Goal: Ask a question

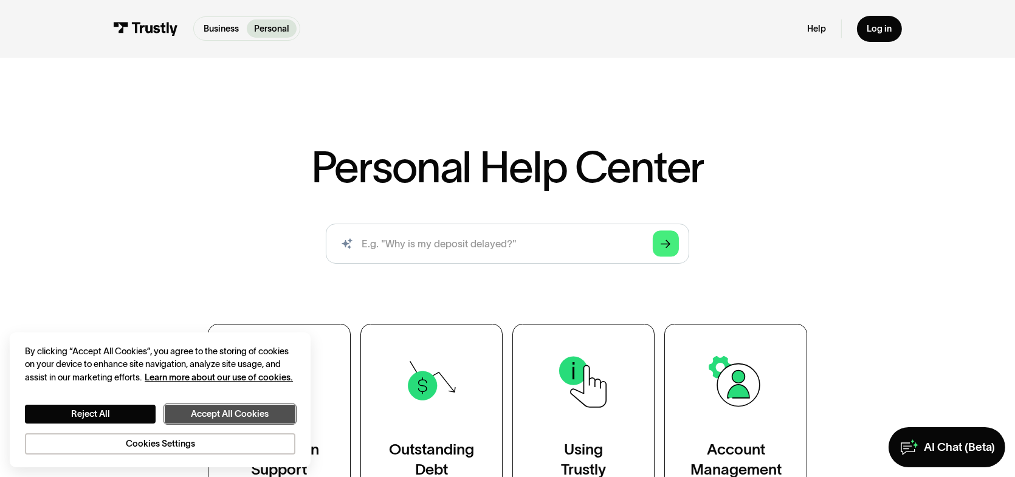
click at [213, 416] on button "Accept All Cookies" at bounding box center [230, 414] width 131 height 19
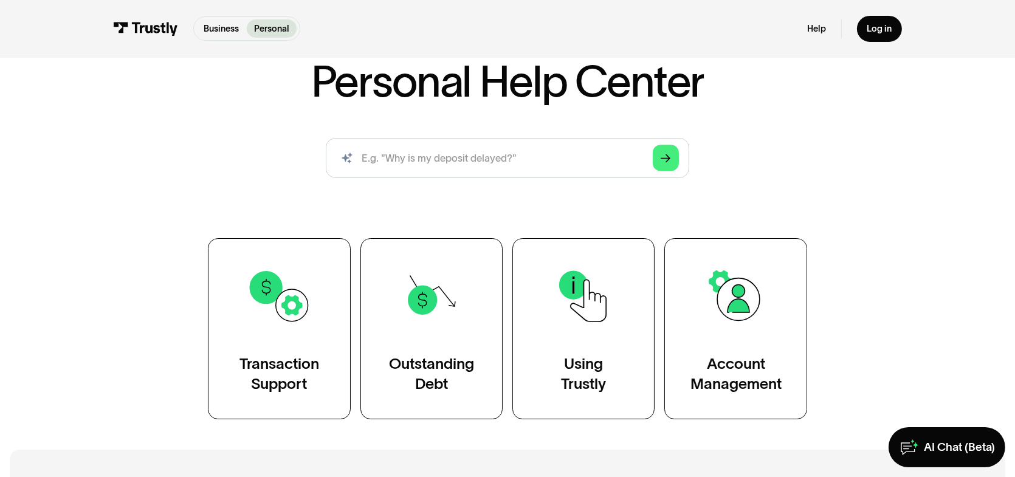
scroll to position [122, 0]
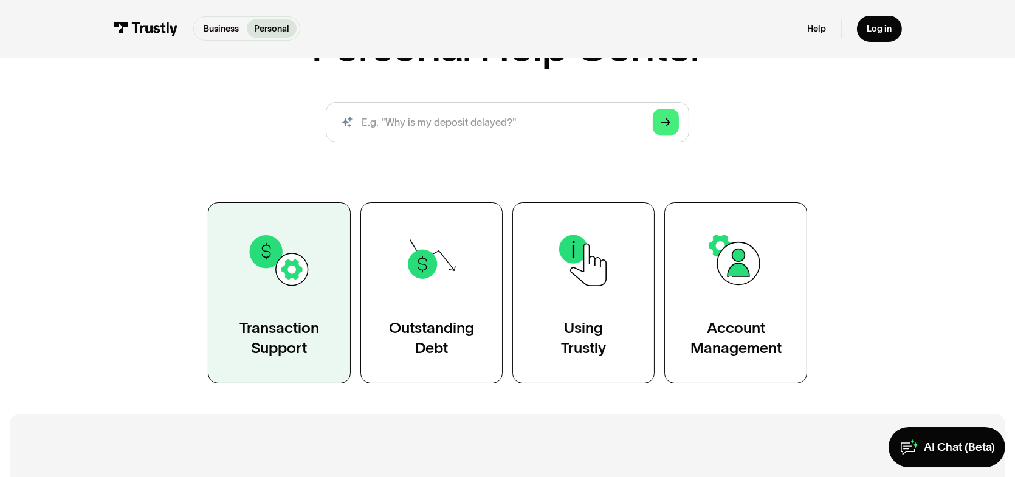
click at [329, 287] on link "Transaction Support" at bounding box center [279, 293] width 142 height 182
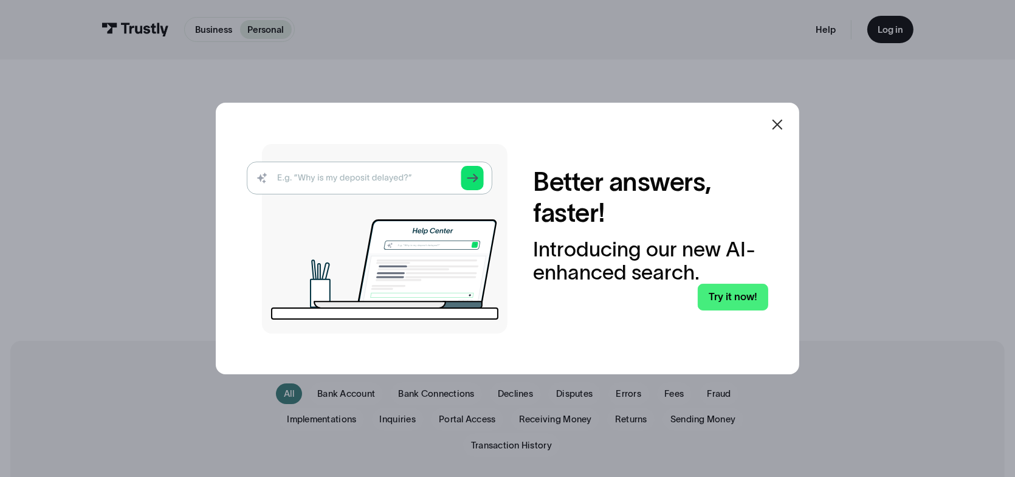
click at [779, 121] on icon at bounding box center [777, 124] width 15 height 15
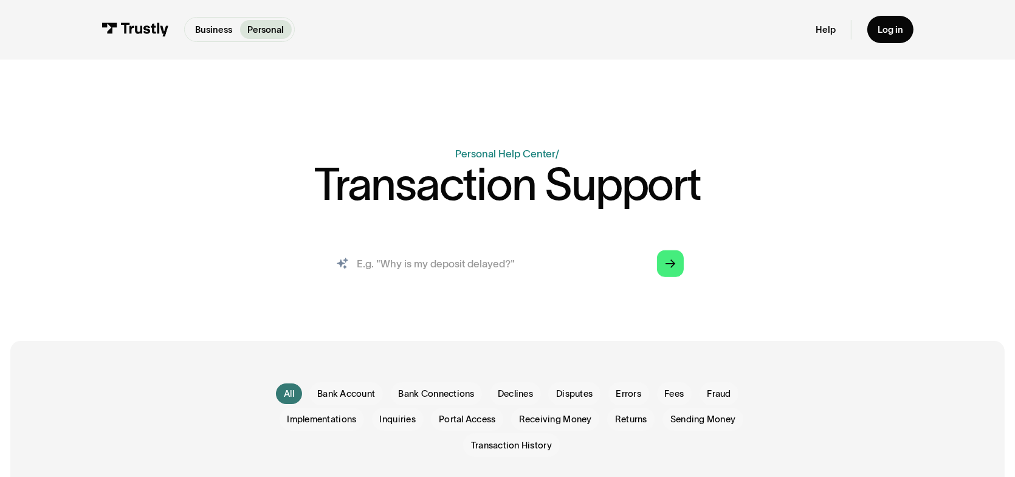
click at [482, 270] on input "search" at bounding box center [508, 263] width 374 height 41
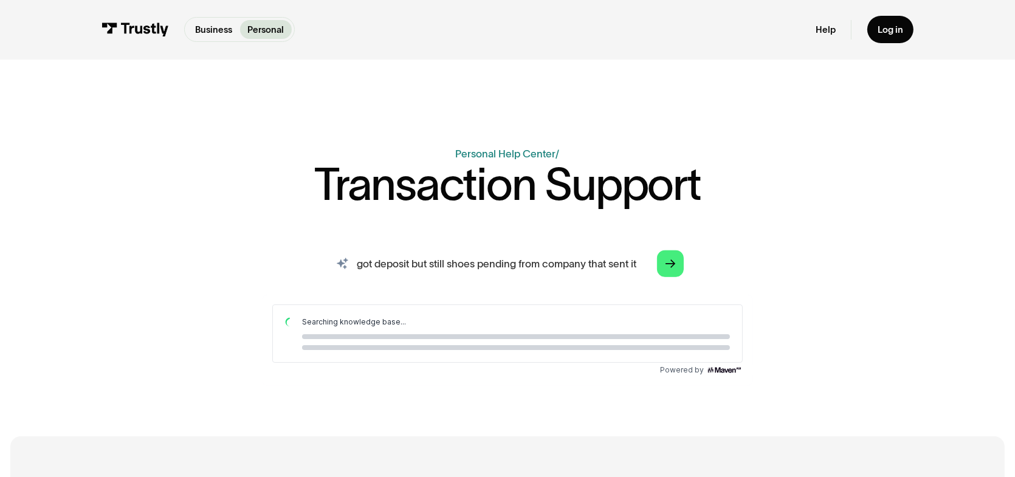
click at [468, 265] on input "got deposit but still shoes pending from company that sent it" at bounding box center [508, 263] width 374 height 41
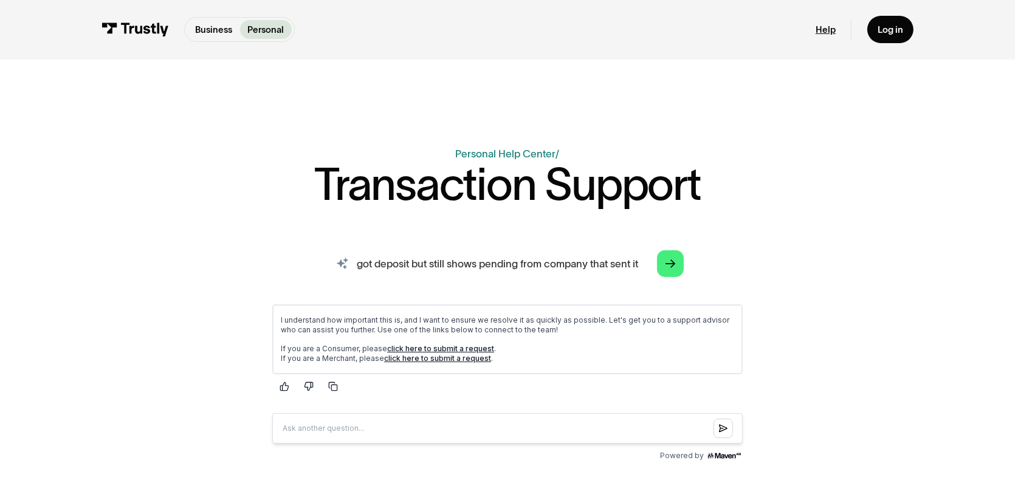
type input "got deposit but still shows pending from company that sent it"
click at [823, 28] on link "Help" at bounding box center [825, 30] width 20 height 12
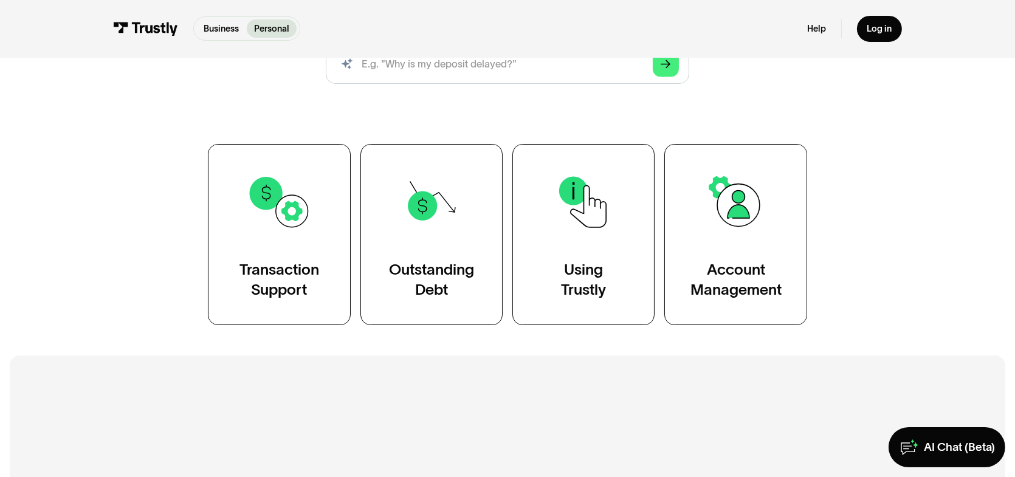
scroll to position [182, 0]
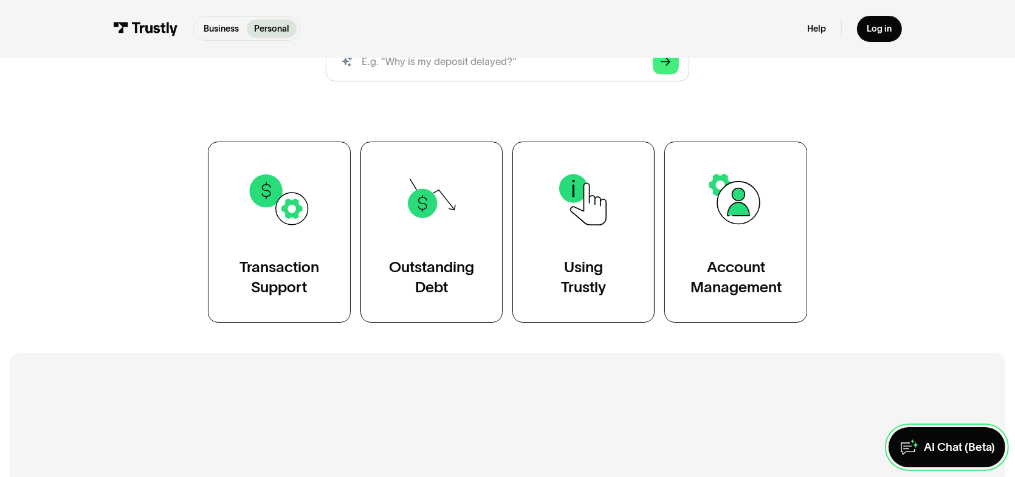
click at [946, 448] on div "AI Chat (Beta)" at bounding box center [958, 447] width 71 height 15
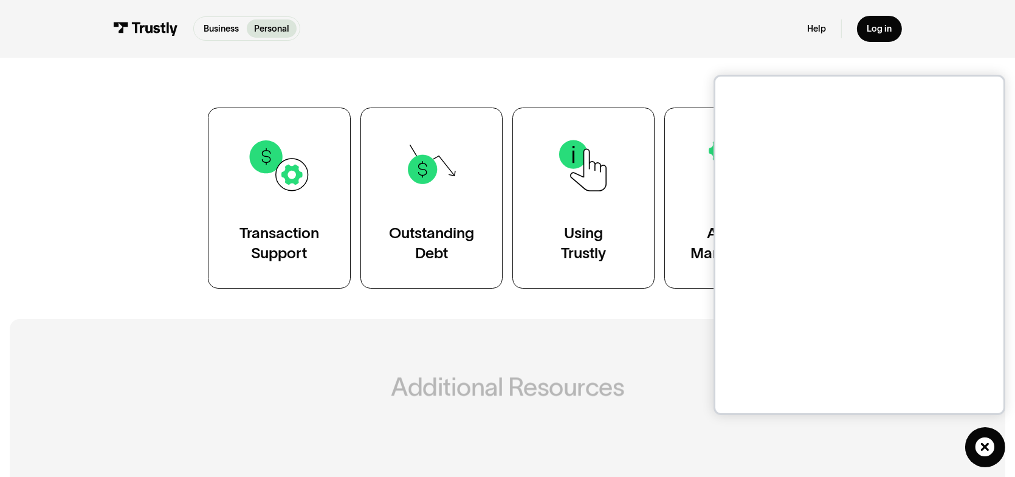
scroll to position [243, 0]
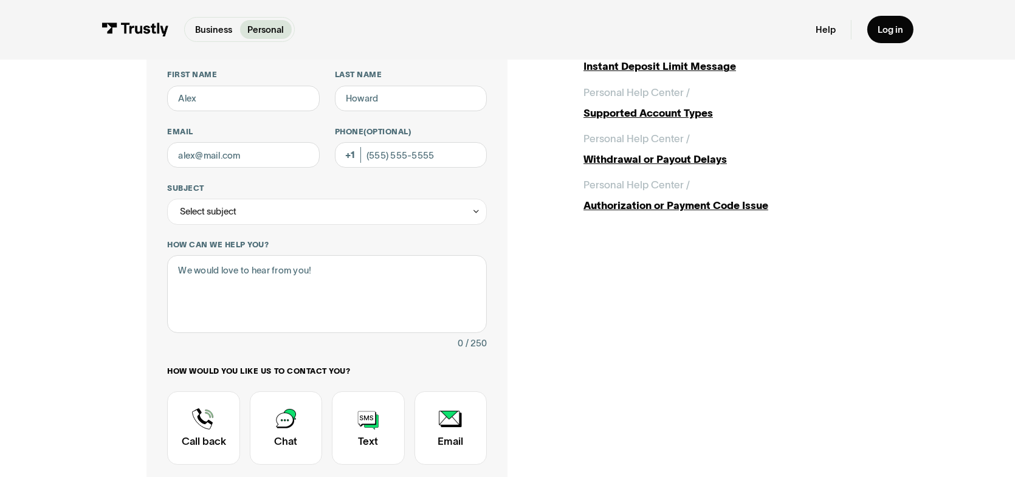
scroll to position [122, 0]
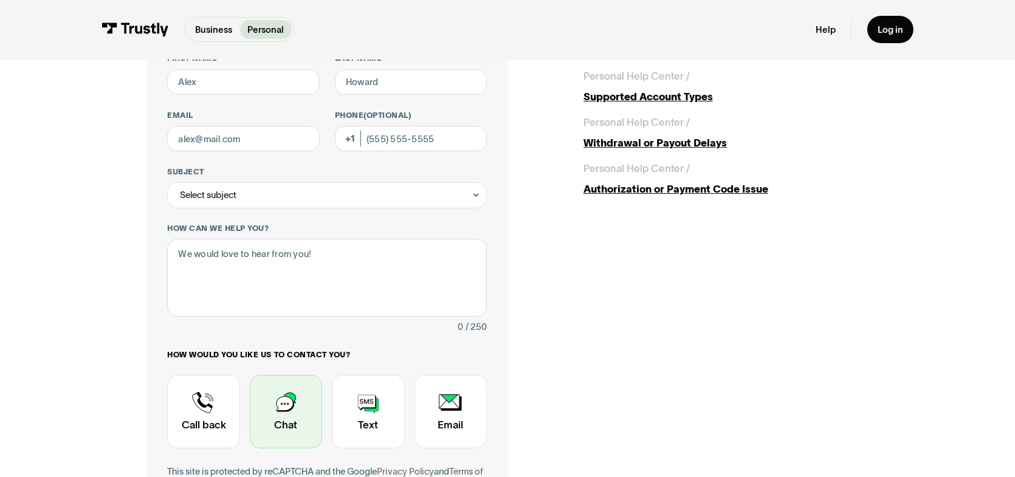
click at [281, 414] on div "Contact Trustly Support" at bounding box center [286, 412] width 72 height 74
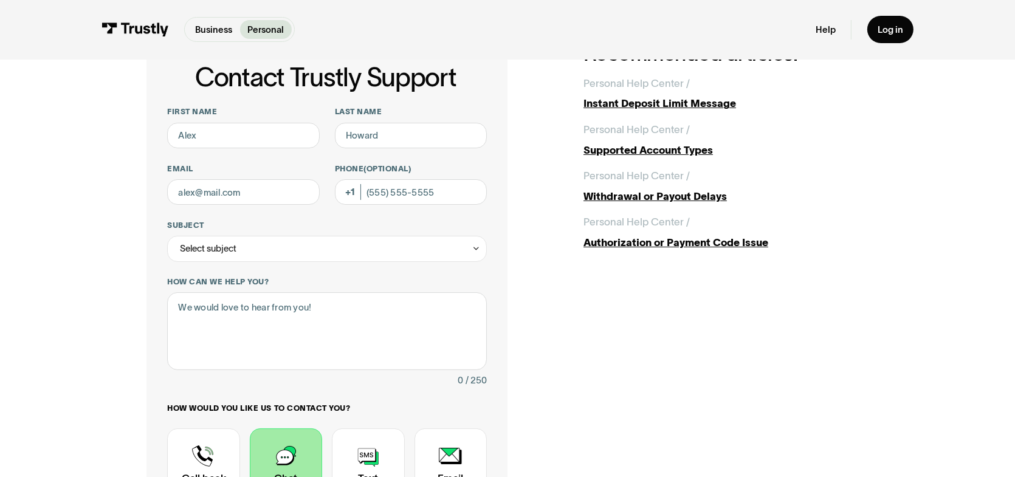
scroll to position [0, 0]
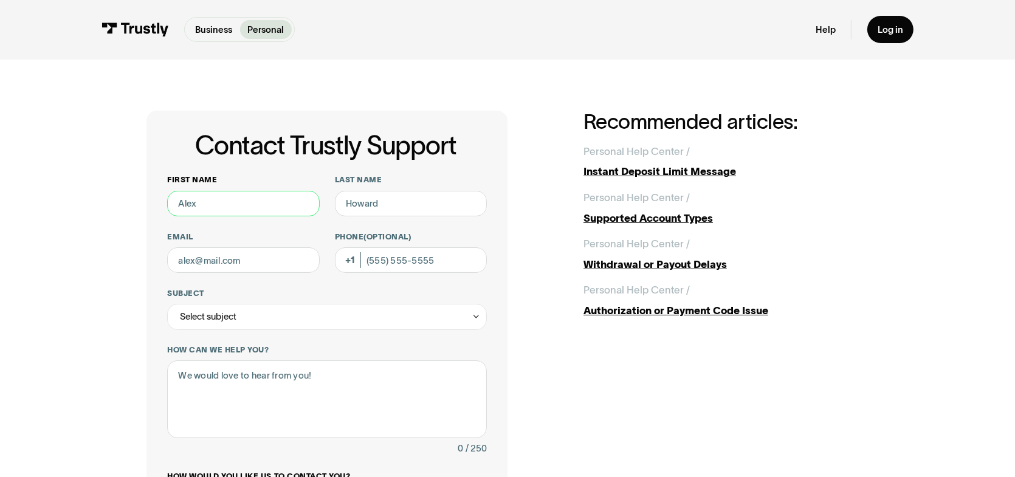
click at [199, 203] on input "First name" at bounding box center [243, 204] width 152 height 26
type input "TENILLE"
type input "A MEAD"
type input "(941) 979-1319"
click at [210, 266] on input "Email" at bounding box center [243, 260] width 152 height 26
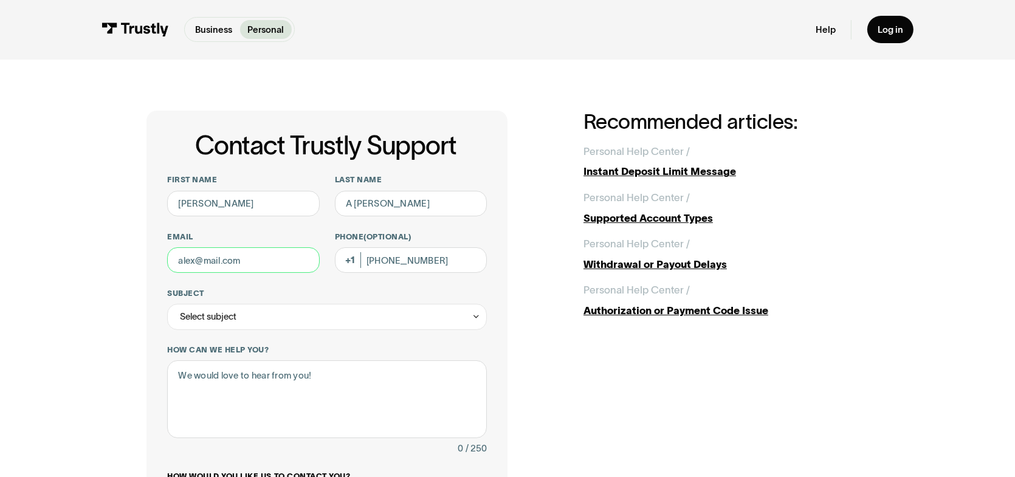
type input "tenille33@outlook.com"
click at [241, 315] on div "Select subject" at bounding box center [327, 317] width 320 height 26
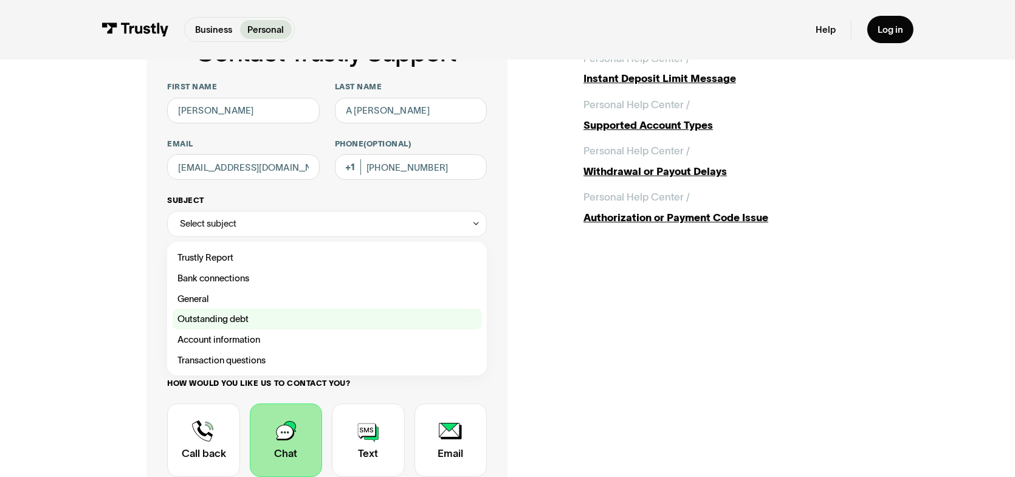
scroll to position [122, 0]
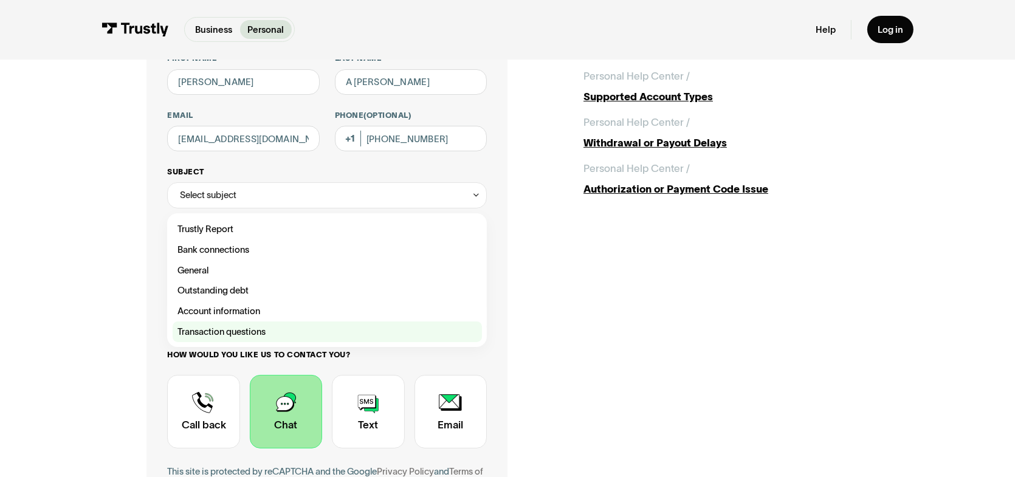
click at [232, 327] on div "Contact Trustly Support" at bounding box center [327, 331] width 309 height 21
type input "**********"
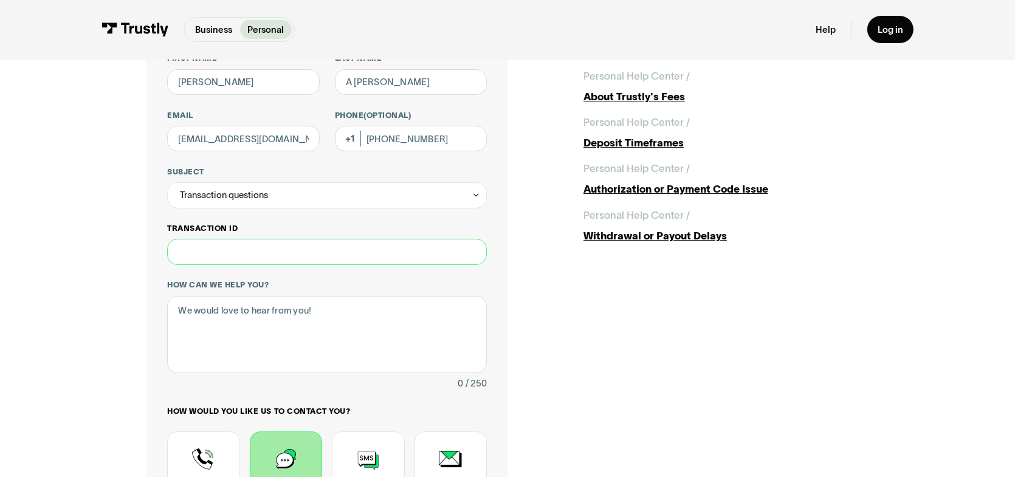
paste input "********"
type input "********"
click at [266, 320] on textarea "How can we help you?" at bounding box center [327, 334] width 320 height 77
